Goal: Task Accomplishment & Management: Complete application form

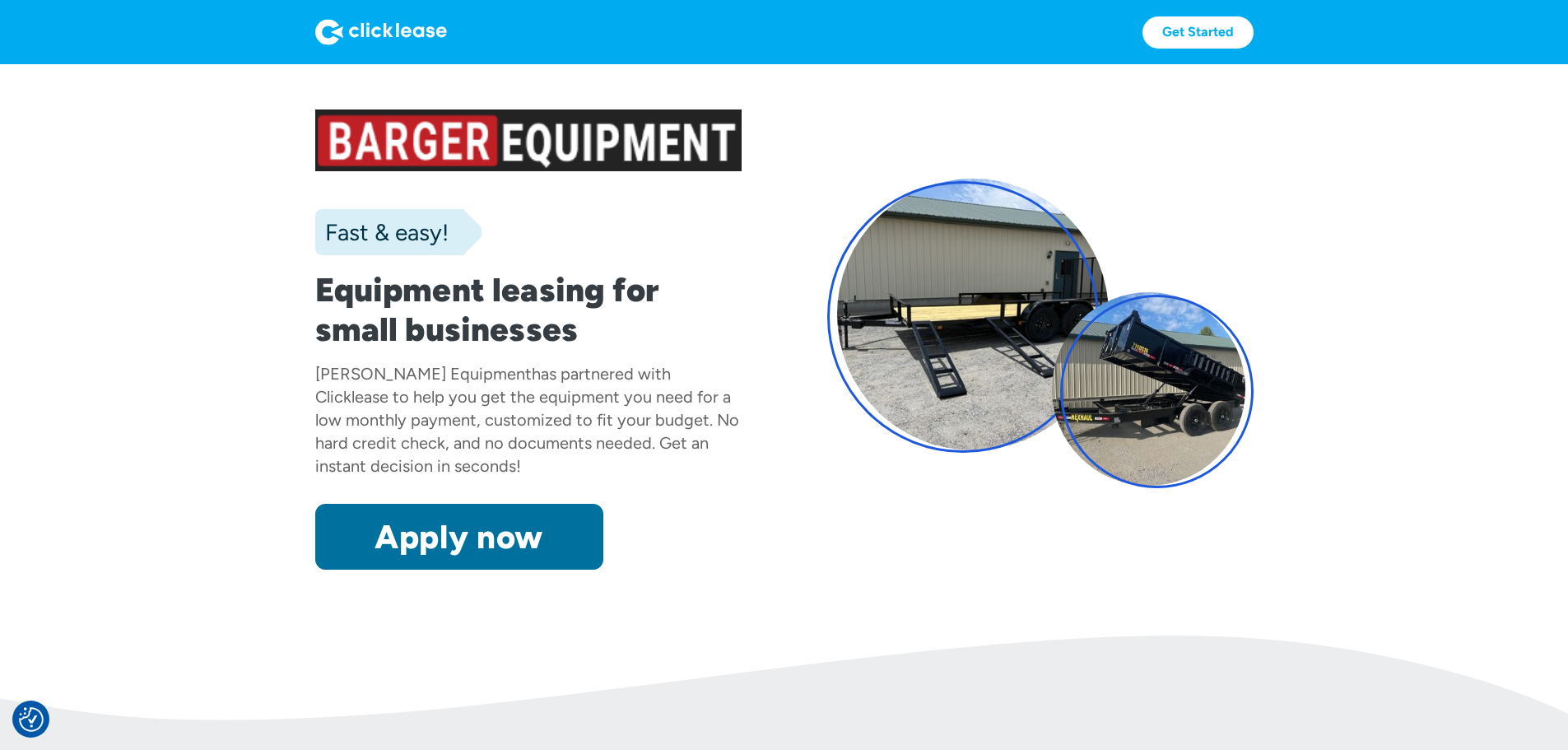
click at [368, 570] on link "Apply now" at bounding box center [460, 537] width 288 height 65
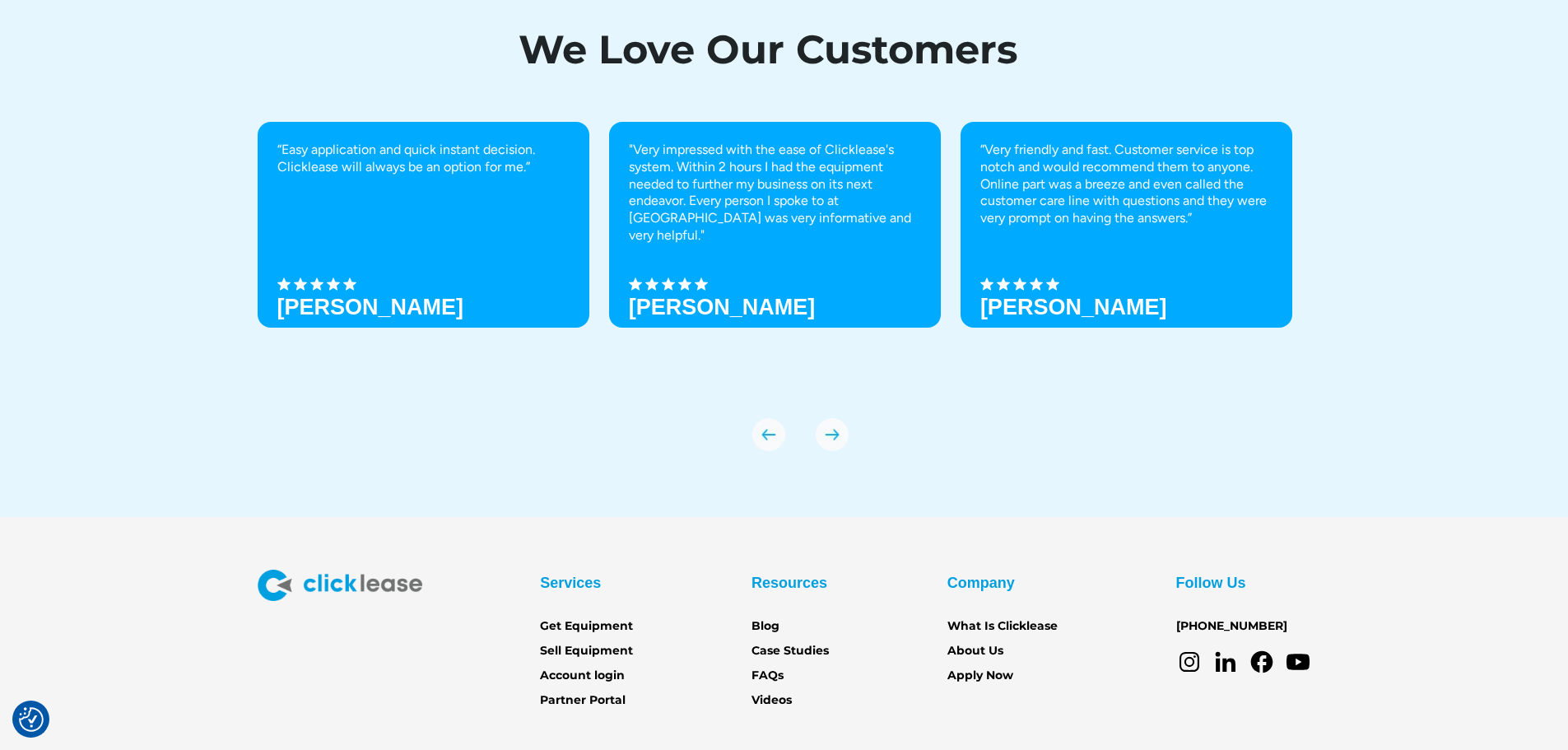
scroll to position [5754, 0]
